Goal: Transaction & Acquisition: Purchase product/service

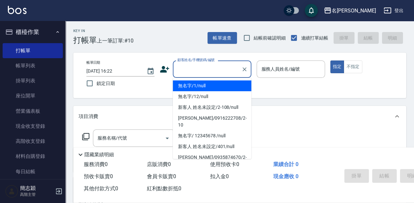
click at [183, 67] on input "顧客姓名/手機號碼/編號" at bounding box center [207, 68] width 63 height 11
click at [206, 89] on li "無名字/1/null" at bounding box center [212, 85] width 79 height 11
type input "無名字/1/null"
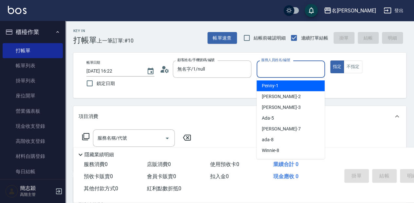
click at [267, 69] on input "服務人員姓名/編號" at bounding box center [290, 68] width 62 height 11
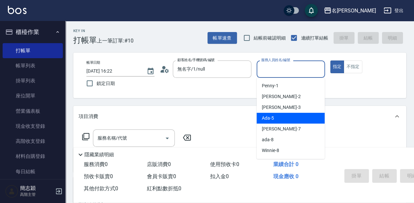
click at [291, 119] on div "Ada -5" at bounding box center [290, 118] width 68 height 11
type input "Ada-5"
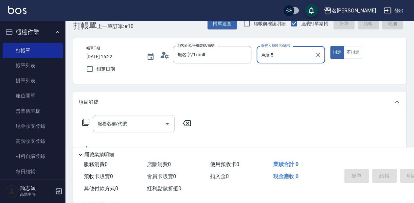
scroll to position [22, 0]
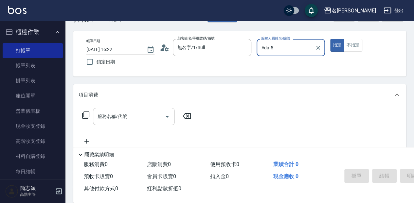
click at [111, 117] on div "服務名稱/代號 服務名稱/代號" at bounding box center [134, 116] width 82 height 17
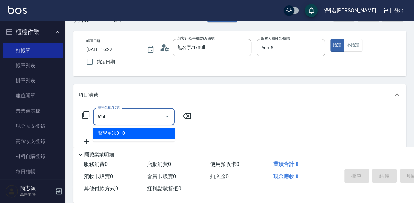
click at [117, 132] on span "醫學單次0 - 0" at bounding box center [134, 133] width 82 height 11
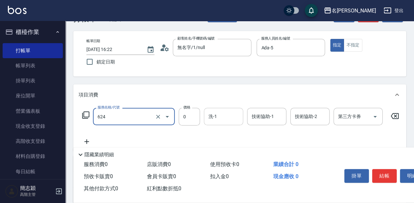
type input "醫學單次0(624)"
click at [219, 120] on input "洗-1" at bounding box center [223, 116] width 33 height 11
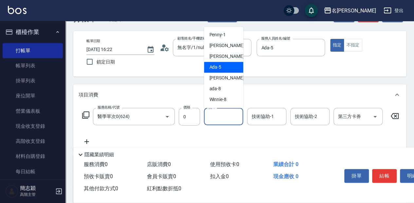
click at [226, 65] on div "Ada -5" at bounding box center [223, 67] width 39 height 11
type input "Ada-5"
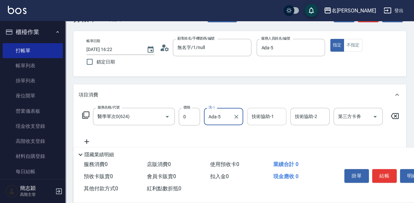
click at [262, 115] on div "技術協助-1 技術協助-1" at bounding box center [266, 116] width 39 height 17
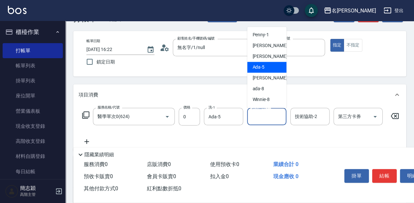
click at [273, 70] on div "Ada -5" at bounding box center [266, 67] width 39 height 11
type input "Ada-5"
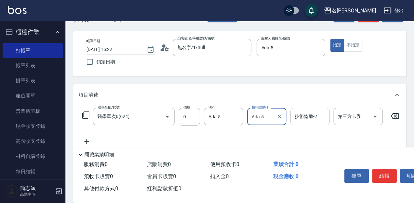
click at [304, 120] on input "技術協助-2" at bounding box center [309, 116] width 33 height 11
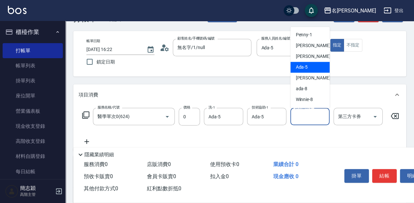
click at [308, 68] on div "Ada -5" at bounding box center [309, 67] width 39 height 11
type input "Ada-5"
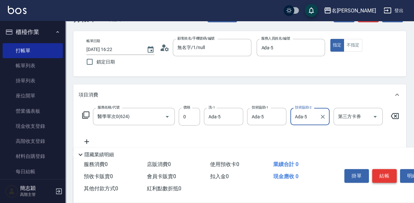
click at [390, 174] on button "結帳" at bounding box center [384, 176] width 25 height 14
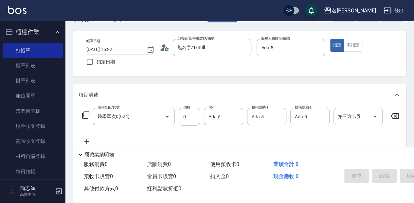
type input "[DATE] 17:20"
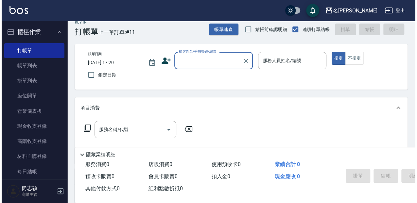
scroll to position [0, 0]
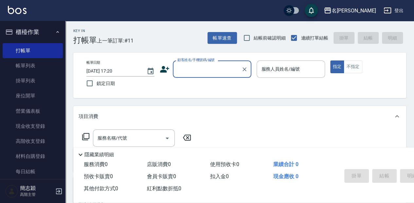
click at [203, 71] on input "顧客姓名/手機號碼/編號" at bounding box center [207, 68] width 63 height 11
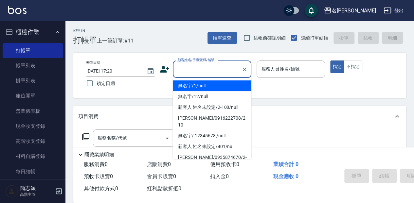
click at [212, 86] on li "無名字/1/null" at bounding box center [212, 85] width 79 height 11
type input "無名字/1/null"
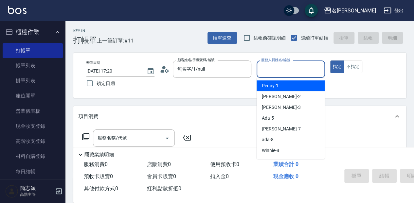
click at [268, 73] on input "服務人員姓名/編號" at bounding box center [290, 68] width 62 height 11
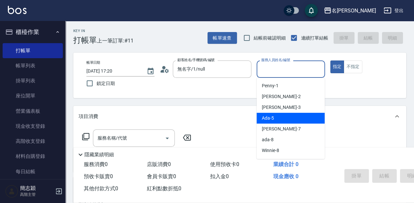
click at [280, 116] on div "Ada -5" at bounding box center [290, 118] width 68 height 11
type input "Ada-5"
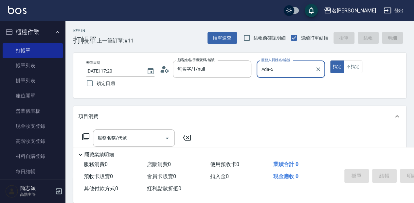
click at [88, 133] on icon at bounding box center [85, 136] width 7 height 7
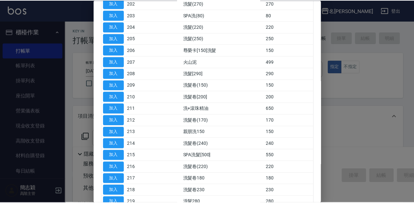
scroll to position [131, 0]
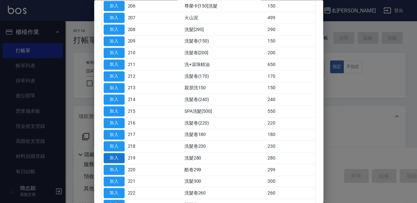
click at [121, 153] on button "加入" at bounding box center [114, 158] width 21 height 10
type input "洗髮280(219)"
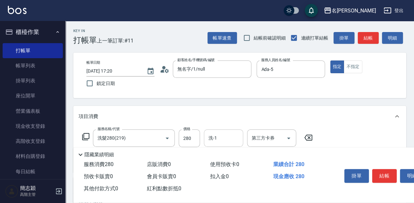
click at [217, 139] on input "洗-1" at bounding box center [223, 138] width 33 height 11
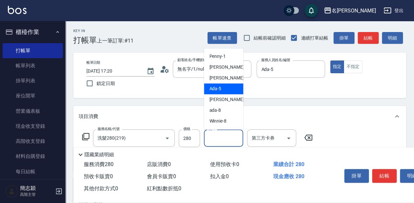
click at [227, 87] on div "Ada -5" at bounding box center [223, 88] width 39 height 11
type input "Ada-5"
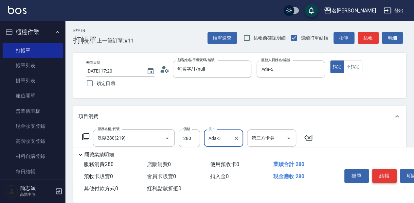
click at [388, 173] on button "結帳" at bounding box center [384, 176] width 25 height 14
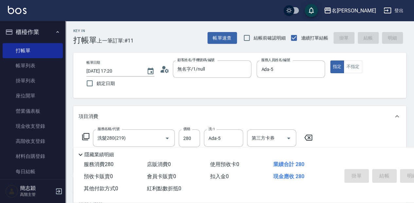
type input "[DATE] 17:21"
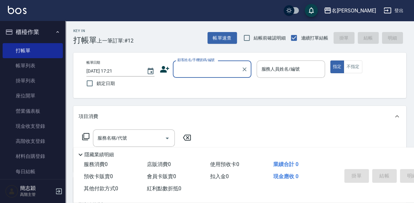
click at [187, 71] on input "顧客姓名/手機號碼/編號" at bounding box center [207, 68] width 63 height 11
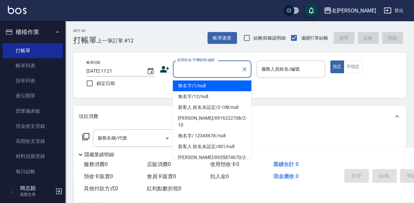
drag, startPoint x: 195, startPoint y: 88, endPoint x: 264, endPoint y: 71, distance: 71.4
click at [196, 87] on li "無名字/1/null" at bounding box center [212, 85] width 79 height 11
type input "無名字/1/null"
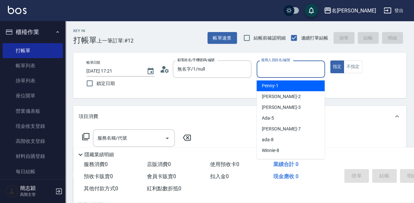
click at [270, 70] on input "服務人員姓名/編號" at bounding box center [290, 68] width 62 height 11
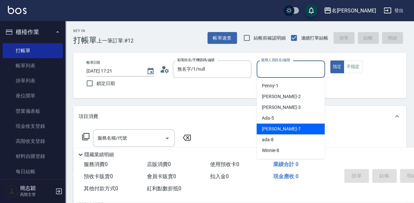
drag, startPoint x: 294, startPoint y: 129, endPoint x: 281, endPoint y: 125, distance: 13.0
click at [294, 129] on div "[PERSON_NAME] -7" at bounding box center [290, 129] width 68 height 11
type input "[PERSON_NAME]-7"
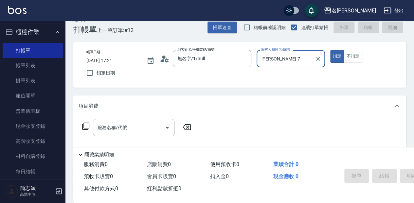
scroll to position [22, 0]
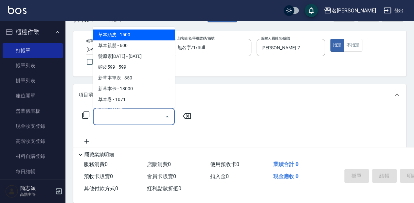
click at [130, 121] on input "服務名稱/代號" at bounding box center [129, 116] width 66 height 11
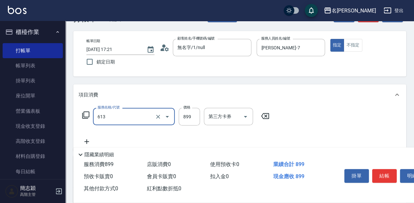
type input "5G護髮(613)"
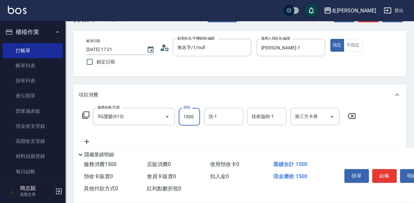
type input "1500"
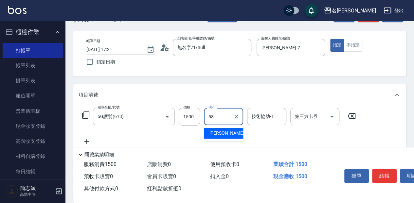
type input "[PERSON_NAME]-58"
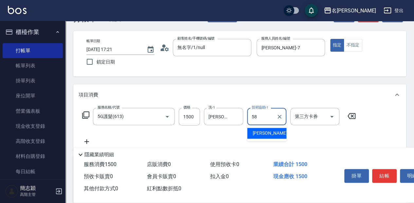
type input "[PERSON_NAME]-58"
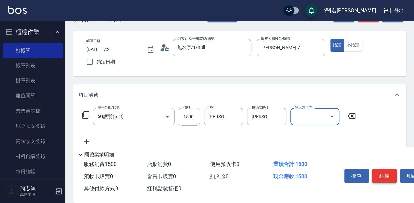
click at [383, 174] on button "結帳" at bounding box center [384, 176] width 25 height 14
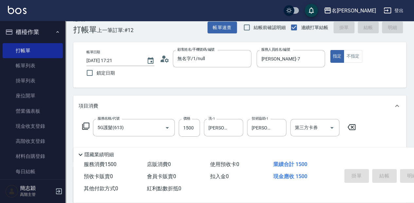
scroll to position [0, 0]
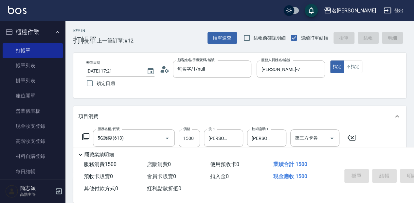
type input "[DATE] 17:38"
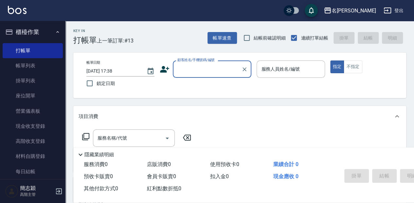
click at [196, 68] on input "顧客姓名/手機號碼/編號" at bounding box center [207, 68] width 63 height 11
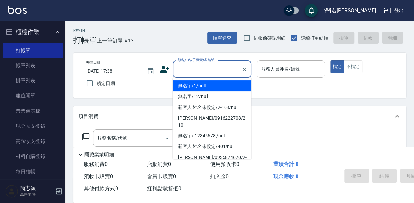
click at [205, 82] on li "無名字/1/null" at bounding box center [212, 85] width 79 height 11
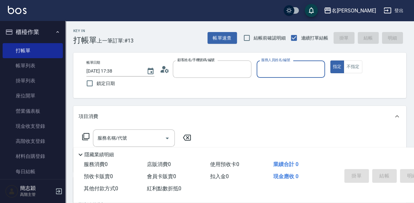
type input "無名字/1/null"
click at [287, 70] on input "服務人員姓名/編號" at bounding box center [290, 68] width 62 height 11
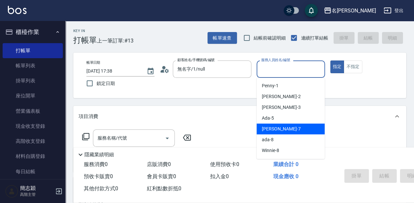
click at [287, 130] on div "[PERSON_NAME] -7" at bounding box center [290, 129] width 68 height 11
type input "[PERSON_NAME]-7"
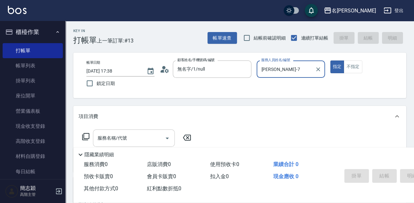
click at [130, 138] on input "服務名稱/代號" at bounding box center [129, 138] width 66 height 11
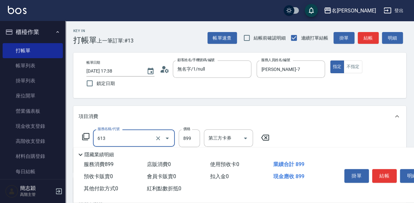
type input "5G護髮(613)"
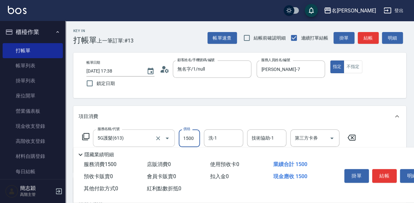
type input "1500"
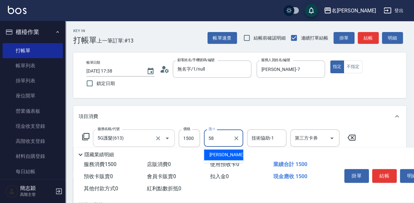
type input "[PERSON_NAME]-58"
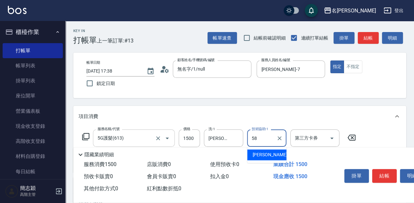
type input "[PERSON_NAME]-58"
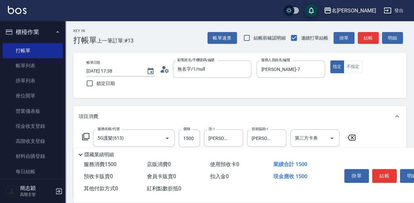
scroll to position [44, 0]
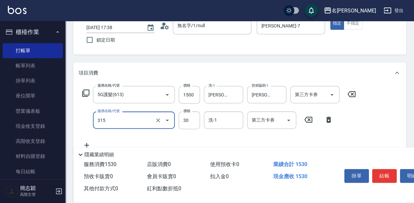
type input "補燙(315)"
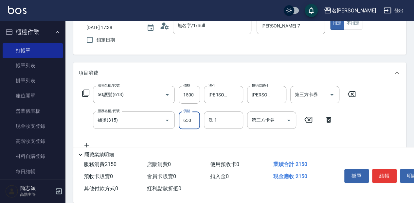
type input "650"
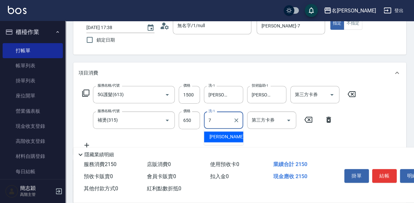
type input "[PERSON_NAME]-7"
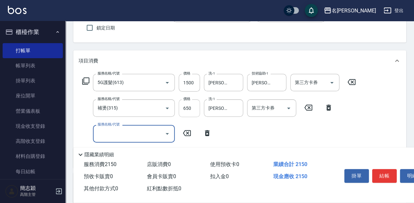
scroll to position [65, 0]
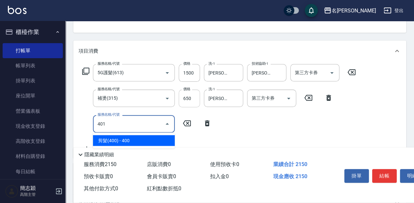
type input "剪髮(400)(401)"
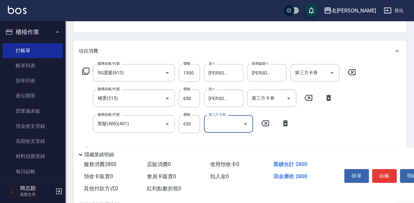
click at [194, 124] on input "650" at bounding box center [189, 124] width 21 height 18
type input "500"
click at [387, 175] on button "結帳" at bounding box center [384, 176] width 25 height 14
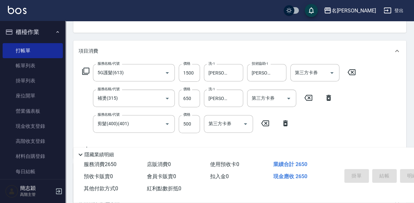
type input "[DATE] 17:39"
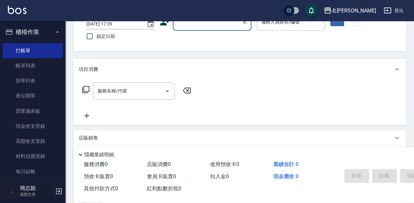
scroll to position [42, 0]
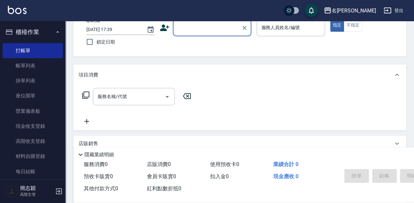
drag, startPoint x: 188, startPoint y: 32, endPoint x: 191, endPoint y: 34, distance: 3.8
click at [188, 32] on input "顧客姓名/手機號碼/編號" at bounding box center [207, 27] width 63 height 11
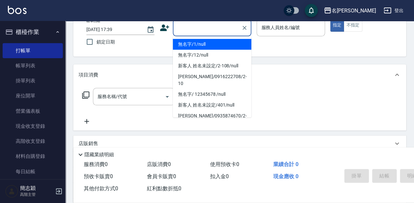
click at [205, 44] on li "無名字/1/null" at bounding box center [212, 44] width 79 height 11
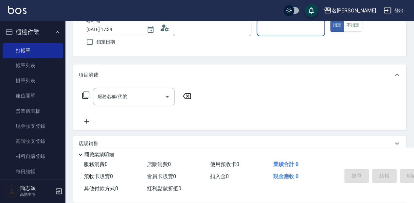
type input "無名字/1/null"
click at [285, 29] on input "服務人員姓名/編號" at bounding box center [290, 27] width 62 height 11
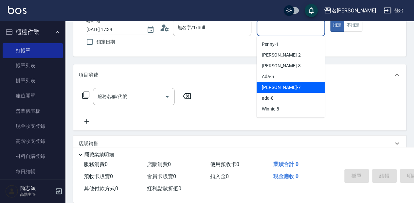
click at [290, 85] on div "[PERSON_NAME] -7" at bounding box center [290, 87] width 68 height 11
type input "[PERSON_NAME]-7"
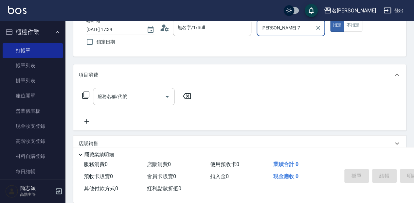
drag, startPoint x: 127, startPoint y: 99, endPoint x: 151, endPoint y: 102, distance: 24.5
click at [130, 98] on input "服務名稱/代號" at bounding box center [129, 96] width 66 height 11
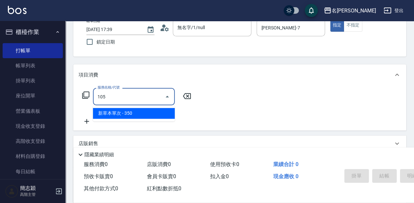
type input "新草本單次(105)"
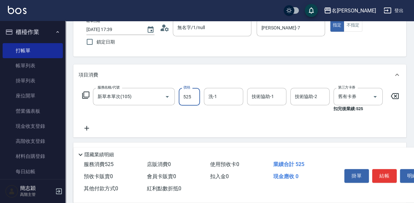
type input "525"
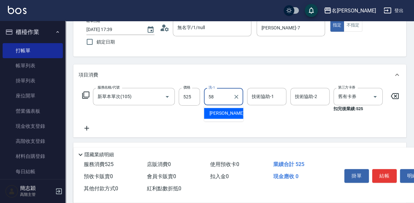
type input "[PERSON_NAME]-58"
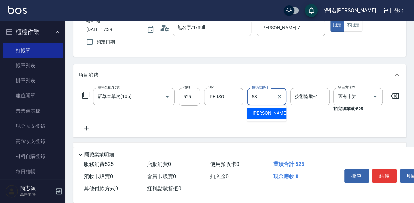
type input "[PERSON_NAME]-58"
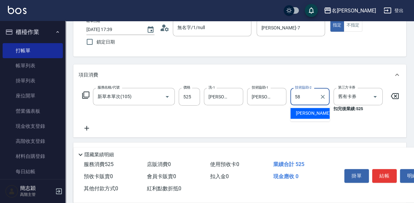
type input "[PERSON_NAME]-58"
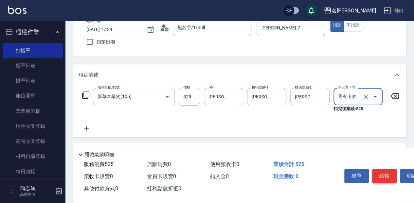
click at [385, 176] on button "結帳" at bounding box center [384, 176] width 25 height 14
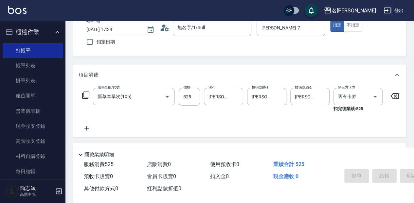
type input "[DATE] 17:40"
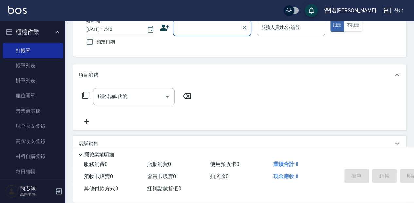
click at [202, 29] on input "顧客姓名/手機號碼/編號" at bounding box center [207, 27] width 63 height 11
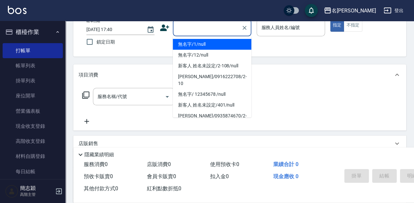
click at [207, 40] on li "無名字/1/null" at bounding box center [212, 44] width 79 height 11
type input "無名字/1/null"
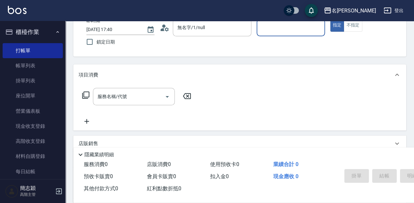
click at [268, 30] on input "服務人員姓名/編號" at bounding box center [290, 27] width 62 height 11
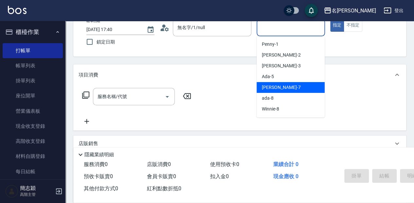
click at [300, 89] on div "[PERSON_NAME] -7" at bounding box center [290, 87] width 68 height 11
type input "[PERSON_NAME]-7"
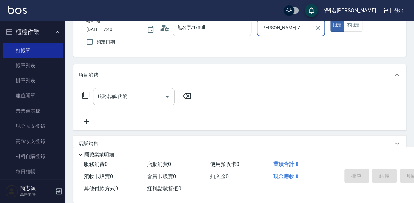
click at [117, 94] on div "服務名稱/代號 服務名稱/代號" at bounding box center [134, 96] width 82 height 17
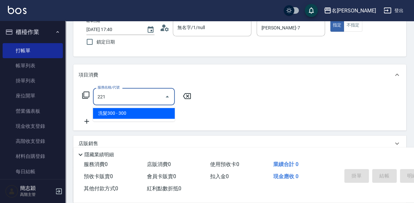
type input "洗髮300(221)"
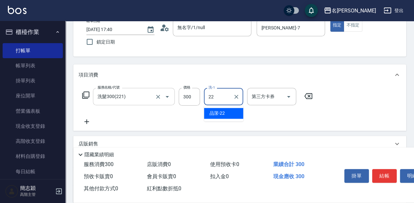
type input "品潔-22"
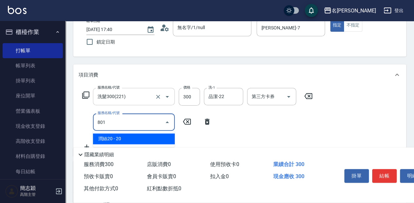
type input "潤絲20(801)"
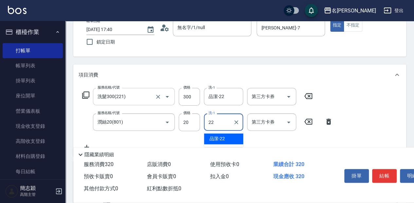
type input "品潔-22"
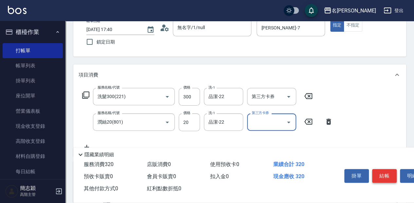
click at [381, 176] on button "結帳" at bounding box center [384, 176] width 25 height 14
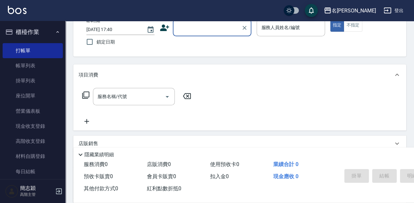
click at [213, 29] on input "顧客姓名/手機號碼/編號" at bounding box center [207, 27] width 63 height 11
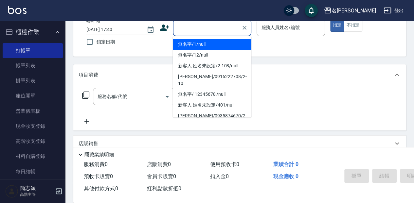
drag, startPoint x: 212, startPoint y: 44, endPoint x: 264, endPoint y: 31, distance: 53.1
click at [213, 44] on li "無名字/1/null" at bounding box center [212, 44] width 79 height 11
type input "無名字/1/null"
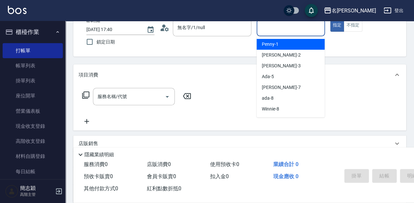
click at [279, 31] on input "服務人員姓名/編號" at bounding box center [290, 27] width 62 height 11
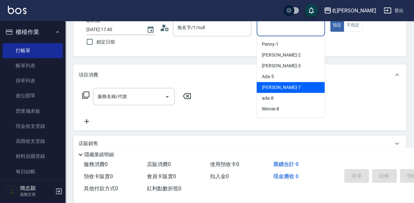
click at [291, 87] on div "[PERSON_NAME] -7" at bounding box center [290, 87] width 68 height 11
type input "[PERSON_NAME]-7"
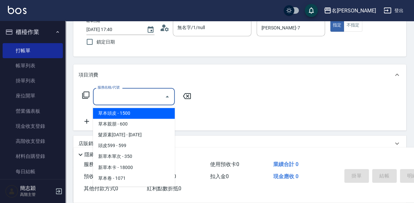
click at [127, 101] on input "服務名稱/代號" at bounding box center [129, 96] width 66 height 11
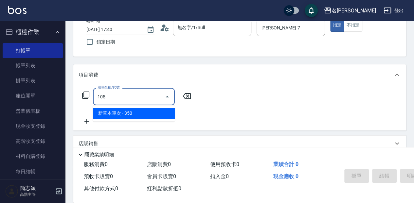
type input "新草本單次(105)"
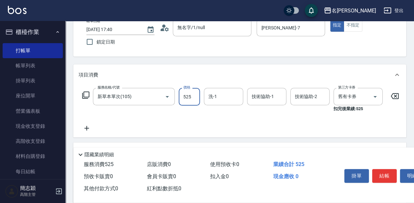
type input "525"
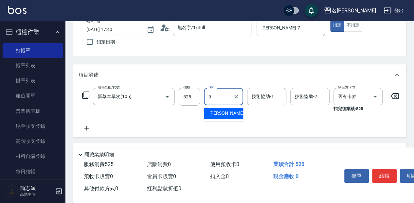
type input "[PERSON_NAME]-9"
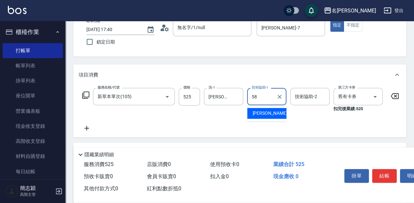
type input "[PERSON_NAME]-58"
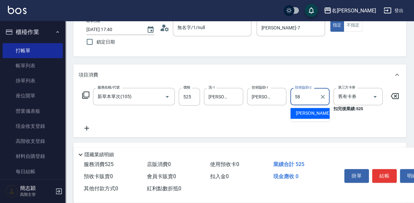
type input "[PERSON_NAME]-58"
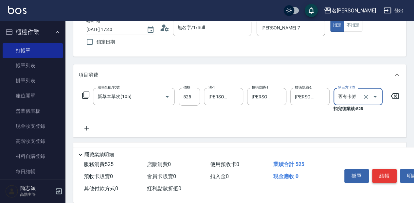
click at [385, 175] on button "結帳" at bounding box center [384, 176] width 25 height 14
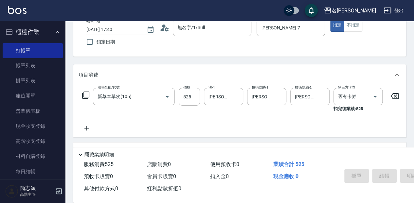
type input "[DATE] 17:41"
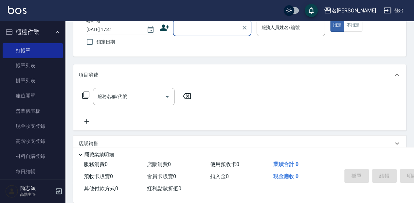
click at [192, 34] on div "顧客姓名/手機號碼/編號" at bounding box center [212, 27] width 79 height 17
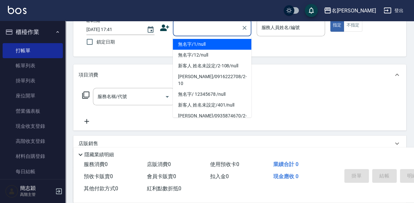
drag, startPoint x: 194, startPoint y: 41, endPoint x: 326, endPoint y: 25, distance: 133.1
click at [195, 40] on li "無名字/1/null" at bounding box center [212, 44] width 79 height 11
type input "無名字/1/null"
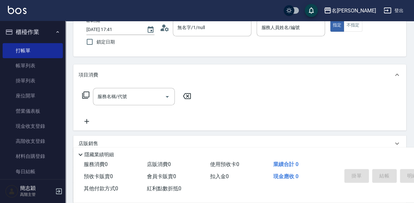
click at [326, 25] on div "帳單日期 [DATE] 17:41 鎖定日期 顧客姓名/手機號碼/編號 無名字/1/null 顧客姓名/手機號碼/編號 服務人員姓名/編號 服務人員姓名/編號…" at bounding box center [239, 34] width 317 height 30
drag, startPoint x: 279, startPoint y: 25, endPoint x: 279, endPoint y: 35, distance: 10.2
click at [279, 26] on input "服務人員姓名/編號" at bounding box center [290, 27] width 62 height 11
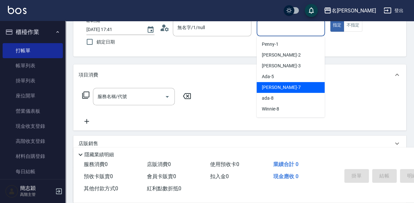
click at [285, 86] on div "[PERSON_NAME] -7" at bounding box center [290, 87] width 68 height 11
type input "[PERSON_NAME]-7"
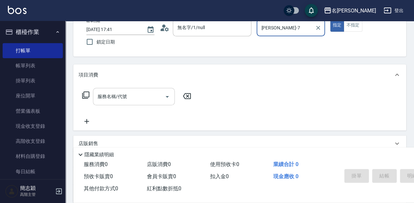
click at [132, 100] on input "服務名稱/代號" at bounding box center [129, 96] width 66 height 11
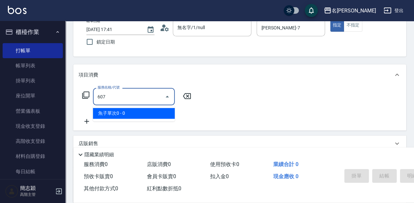
type input "魚子單次0(607)"
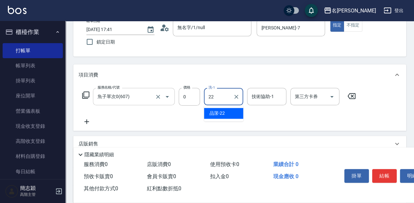
type input "品潔-22"
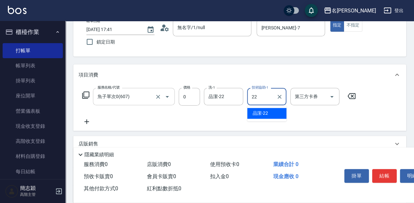
type input "品潔-22"
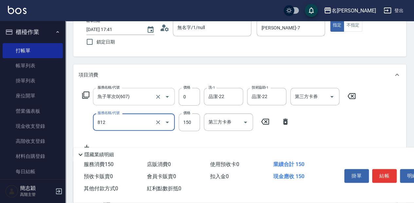
type input "單梳(812)"
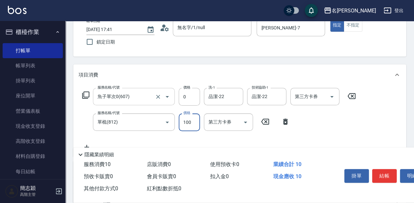
type input "100"
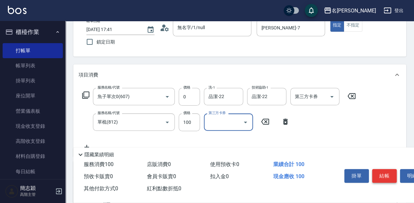
click at [383, 179] on button "結帳" at bounding box center [384, 176] width 25 height 14
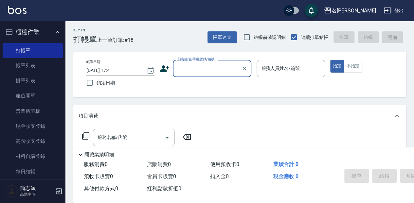
scroll to position [0, 0]
click at [197, 72] on input "顧客姓名/手機號碼/編號" at bounding box center [207, 68] width 63 height 11
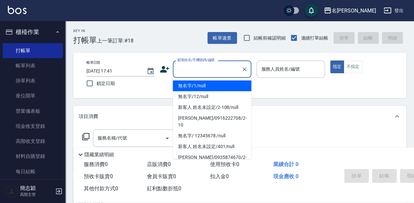
click at [196, 83] on li "無名字/1/null" at bounding box center [212, 85] width 79 height 11
type input "無名字/1/null"
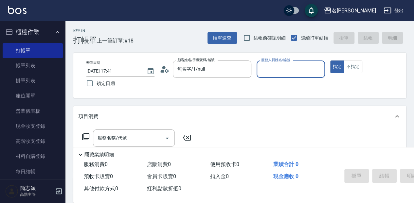
click at [299, 66] on input "服務人員姓名/編號" at bounding box center [290, 68] width 62 height 11
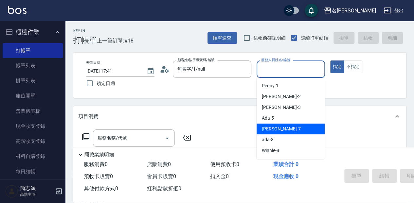
click at [281, 127] on div "[PERSON_NAME] -7" at bounding box center [290, 129] width 68 height 11
type input "[PERSON_NAME]-7"
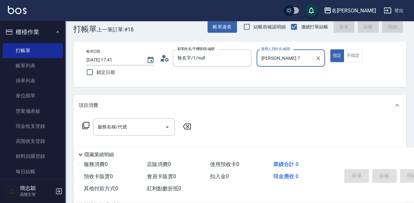
scroll to position [22, 0]
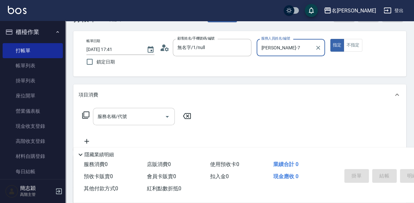
click at [141, 116] on input "服務名稱/代號" at bounding box center [129, 116] width 66 height 11
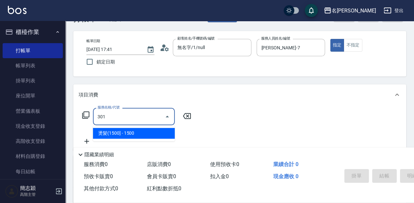
type input "燙髮(1500](301)"
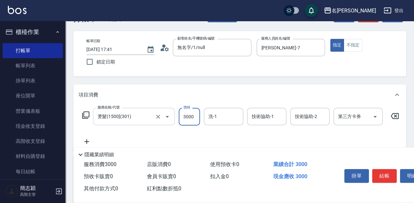
type input "3000"
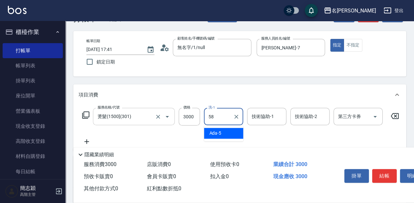
type input "[PERSON_NAME]-58"
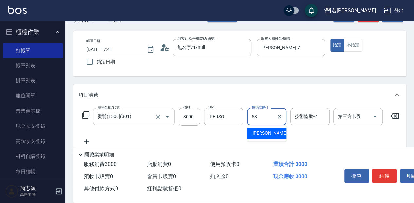
type input "[PERSON_NAME]-58"
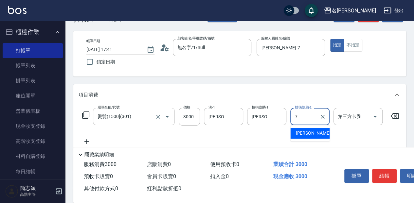
type input "[PERSON_NAME]-7"
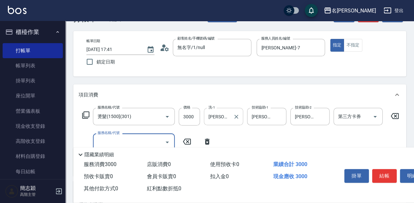
click at [226, 115] on input "[PERSON_NAME]-58" at bounding box center [219, 116] width 24 height 11
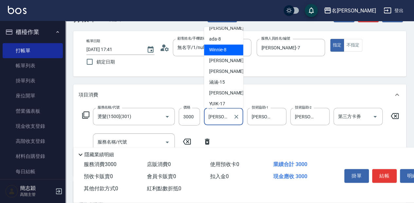
scroll to position [39, 0]
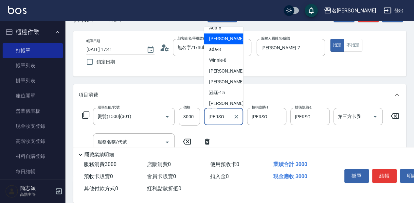
click at [234, 38] on div "[PERSON_NAME] -7" at bounding box center [223, 38] width 39 height 11
type input "[PERSON_NAME]-7"
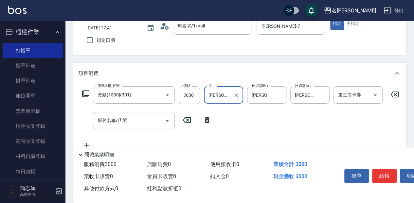
scroll to position [44, 0]
click at [130, 123] on input "服務名稱/代號" at bounding box center [129, 120] width 66 height 11
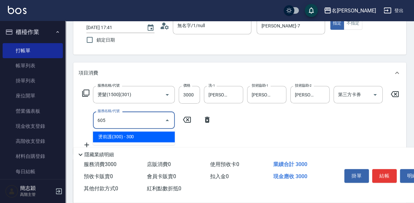
type input "燙前護(300)(605)"
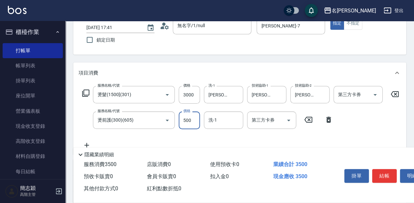
type input "500"
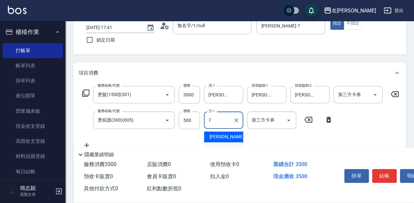
type input "[PERSON_NAME]-7"
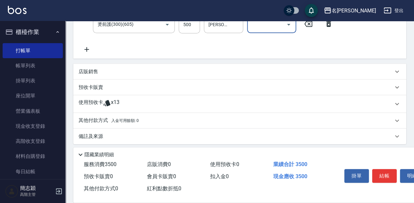
scroll to position [146, 0]
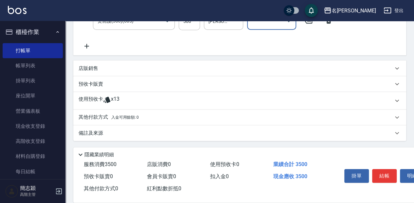
click at [94, 115] on p "其他付款方式 入金可用餘額: 0" at bounding box center [109, 117] width 60 height 7
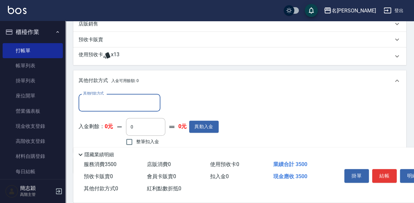
scroll to position [189, 0]
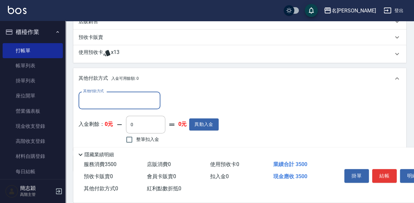
click at [90, 106] on input "其他付款方式" at bounding box center [119, 100] width 76 height 11
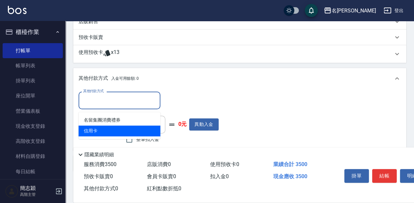
drag, startPoint x: 90, startPoint y: 131, endPoint x: 200, endPoint y: 119, distance: 109.9
click at [91, 131] on span "信用卡" at bounding box center [120, 131] width 82 height 11
type input "信用卡"
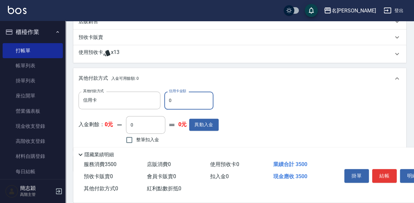
drag, startPoint x: 175, startPoint y: 103, endPoint x: 162, endPoint y: 105, distance: 13.2
click at [162, 105] on div "其他付款方式 信用卡 其他付款方式 信用卡金額 0 信用卡金額" at bounding box center [149, 101] width 140 height 18
click at [184, 106] on input "365" at bounding box center [188, 101] width 49 height 18
type input "3500"
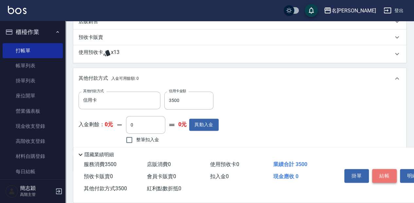
click at [384, 171] on button "結帳" at bounding box center [384, 176] width 25 height 14
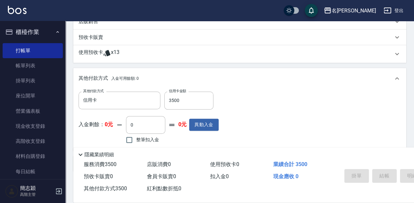
type input "[DATE] 17:42"
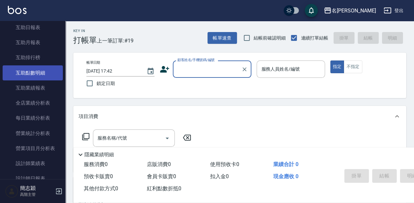
scroll to position [327, 0]
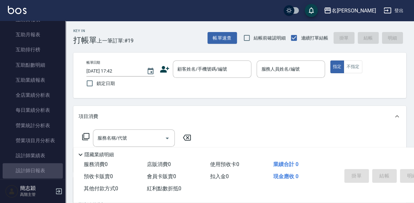
drag, startPoint x: 50, startPoint y: 171, endPoint x: 80, endPoint y: 169, distance: 30.2
click at [50, 171] on link "設計師日報表" at bounding box center [33, 170] width 60 height 15
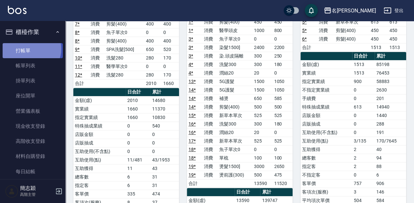
click at [29, 49] on link "打帳單" at bounding box center [33, 50] width 60 height 15
